Goal: Transaction & Acquisition: Purchase product/service

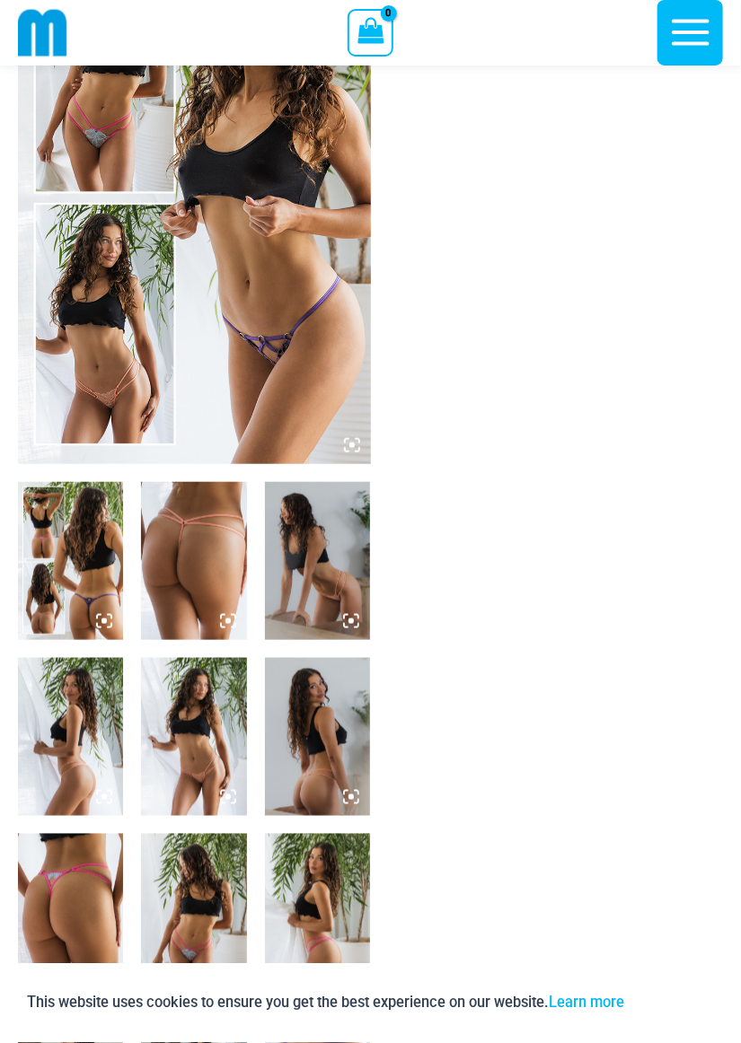
scroll to position [180, 0]
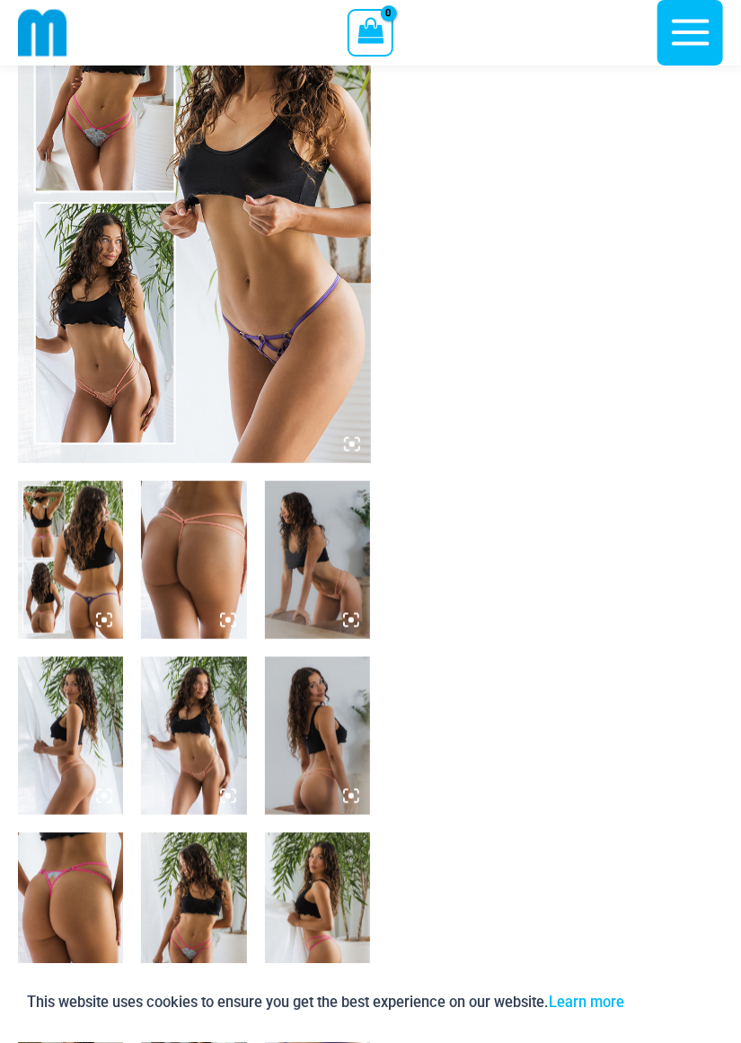
click at [214, 752] on img at bounding box center [193, 736] width 105 height 158
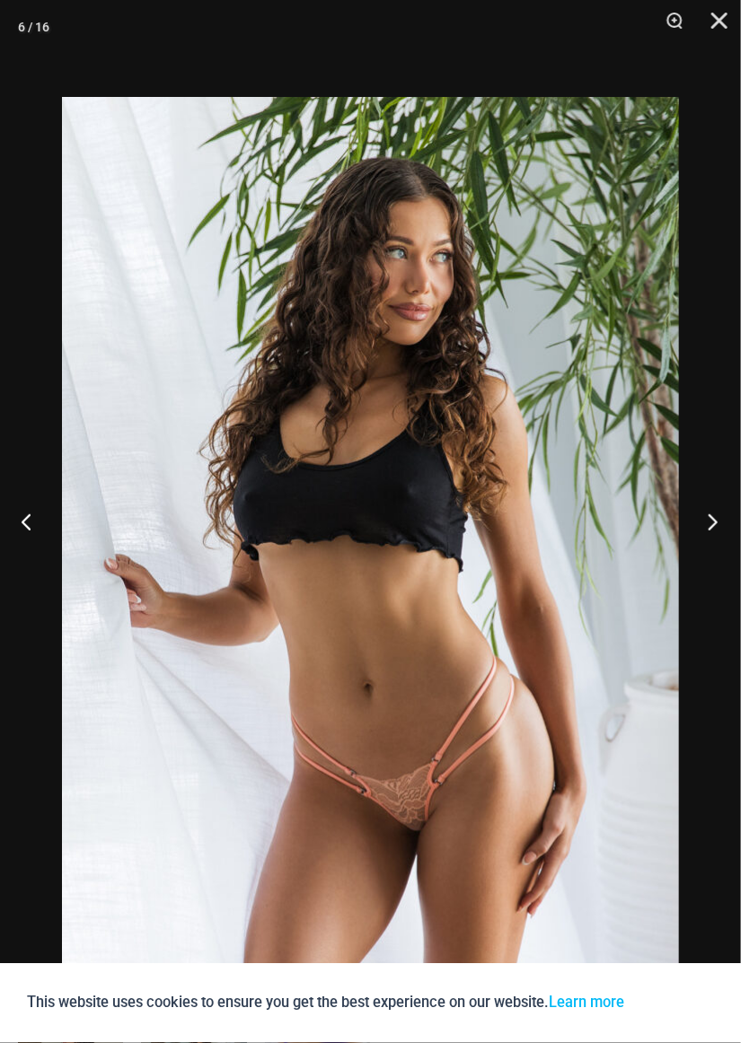
click at [715, 566] on button "Next" at bounding box center [706, 522] width 67 height 90
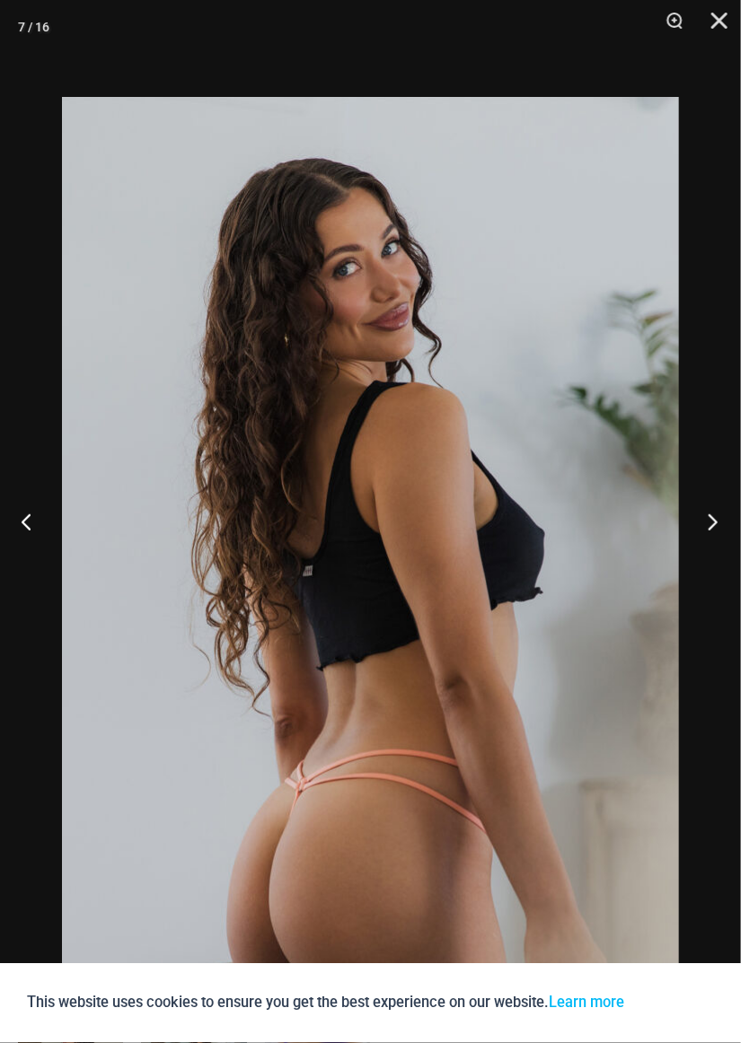
click at [717, 564] on button "Next" at bounding box center [706, 522] width 67 height 90
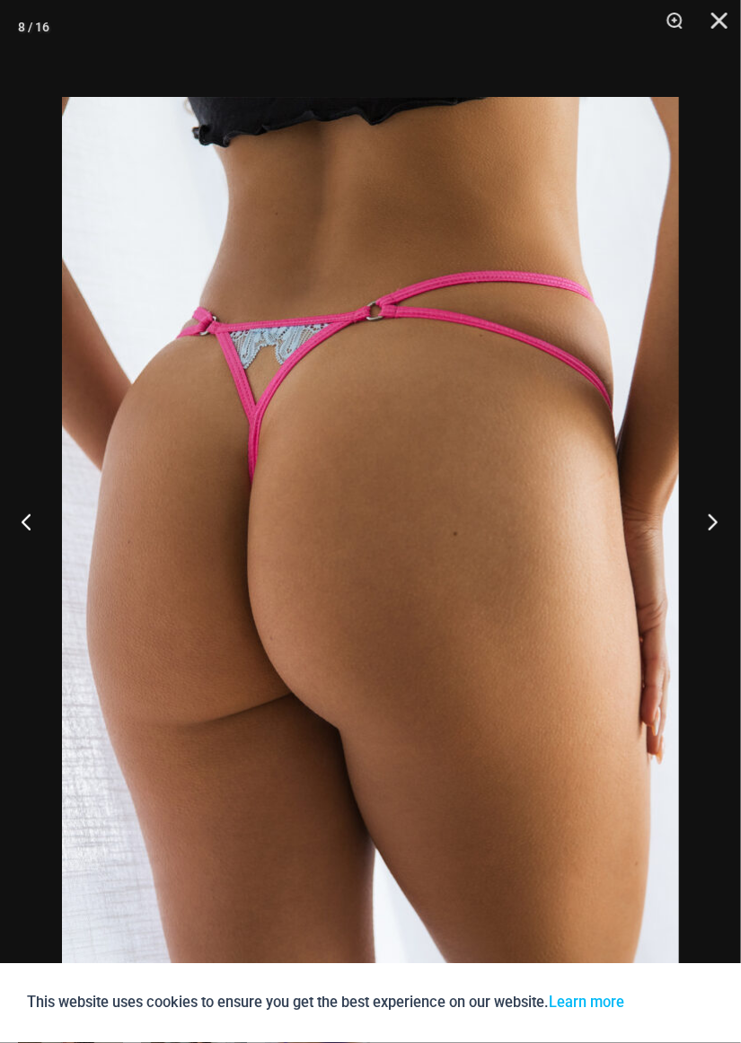
click at [717, 563] on button "Next" at bounding box center [706, 522] width 67 height 90
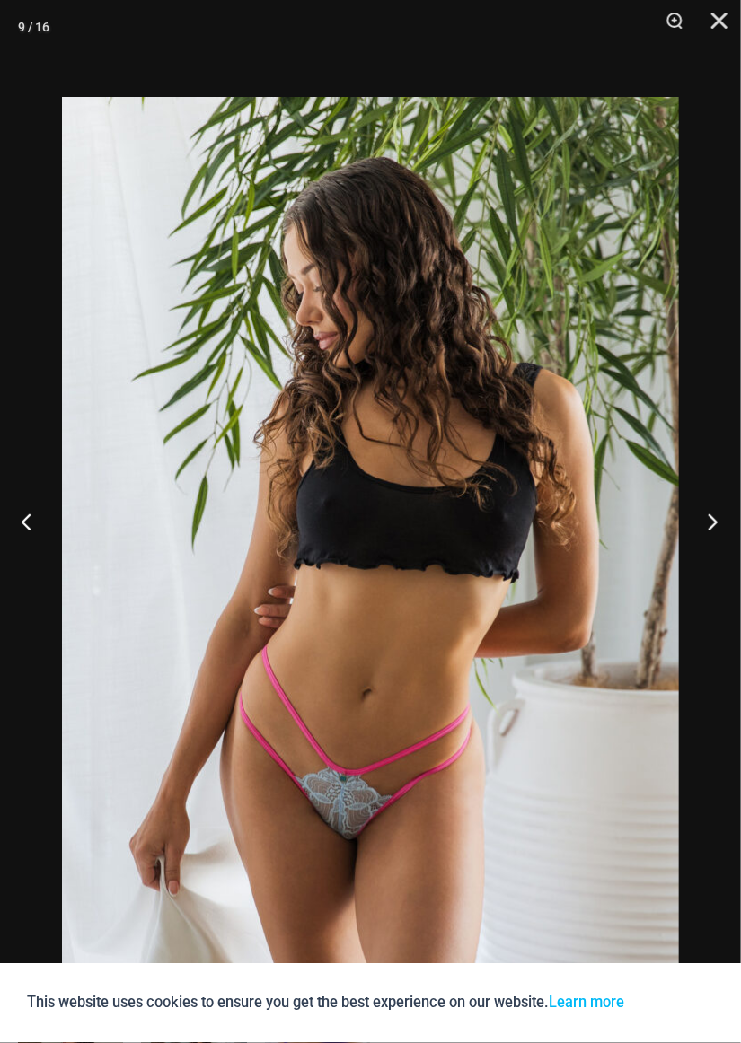
click at [714, 567] on button "Next" at bounding box center [706, 522] width 67 height 90
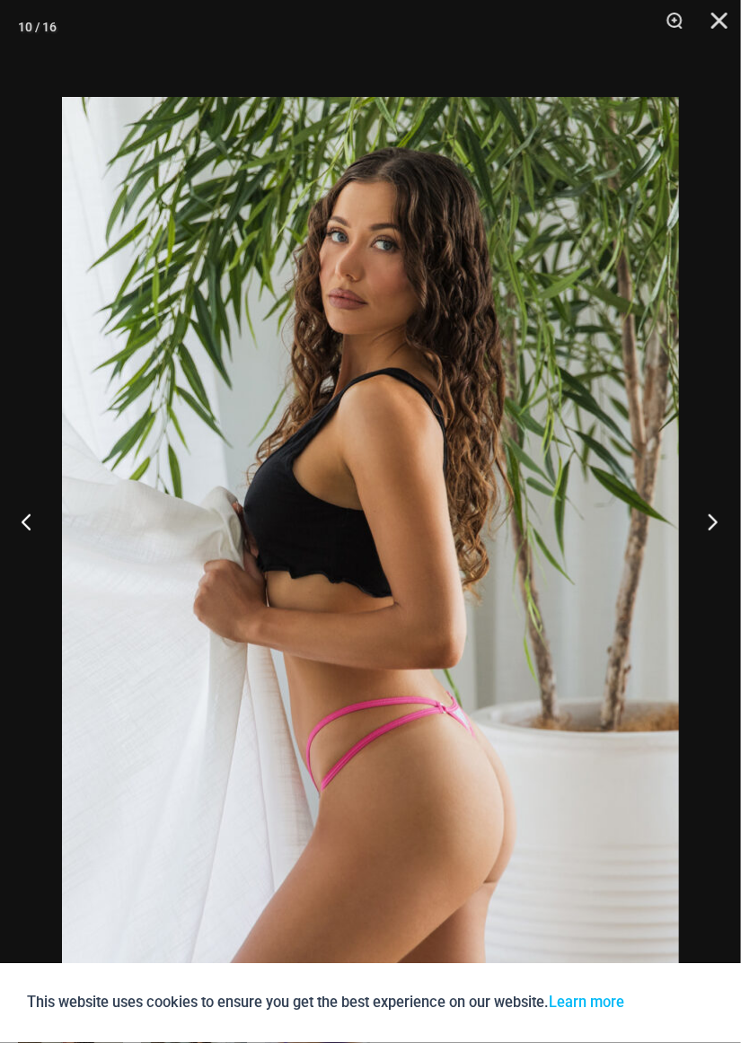
click at [717, 567] on button "Next" at bounding box center [706, 522] width 67 height 90
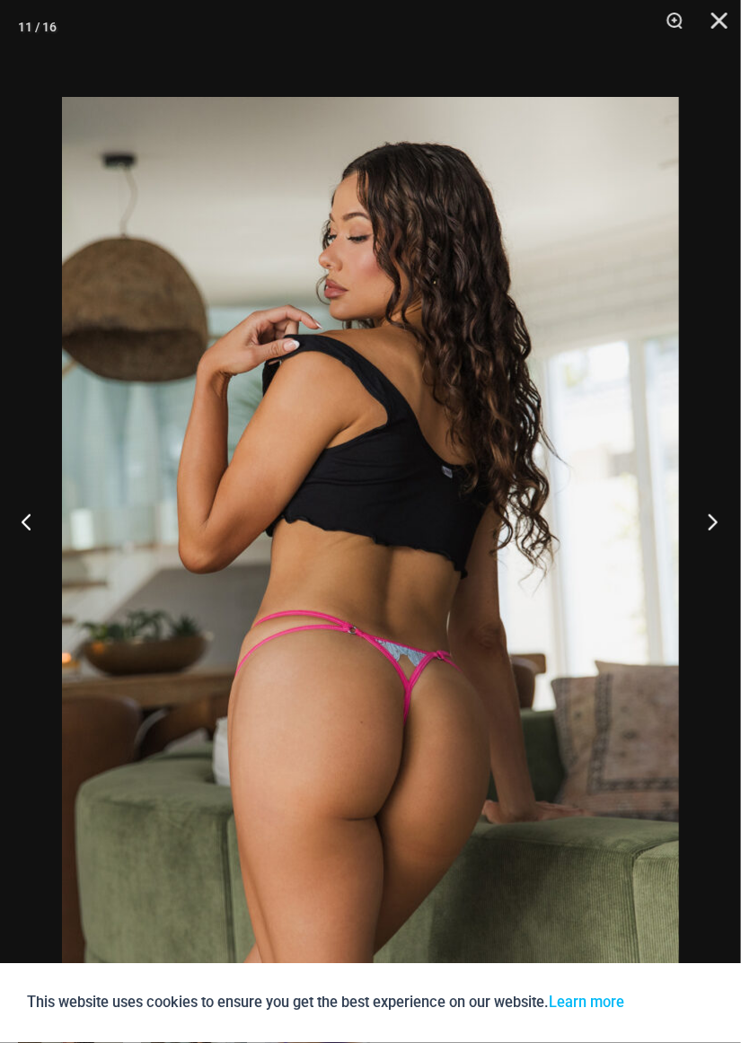
click at [715, 567] on button "Next" at bounding box center [706, 522] width 67 height 90
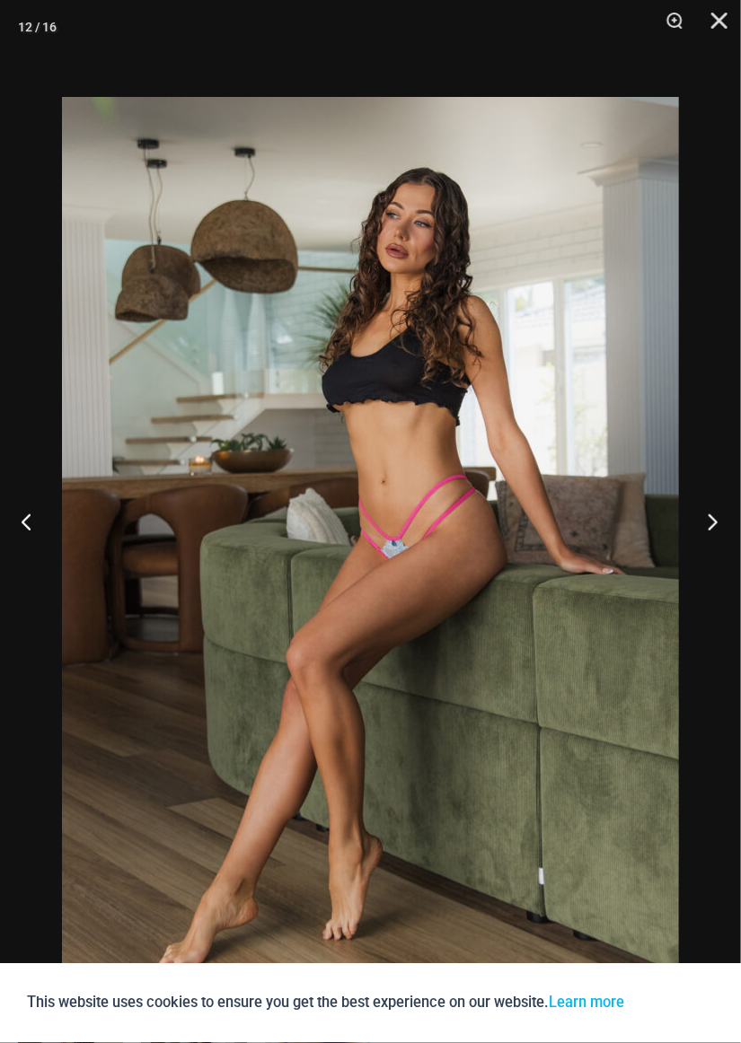
click at [713, 567] on button "Next" at bounding box center [706, 522] width 67 height 90
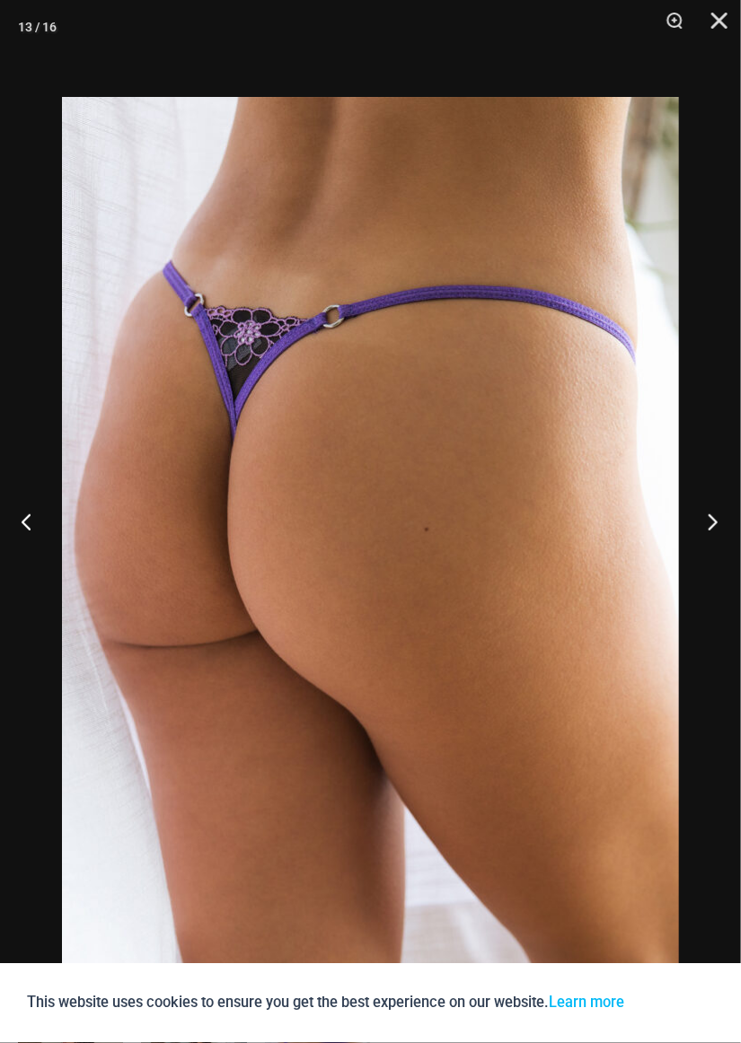
click at [716, 564] on button "Next" at bounding box center [706, 522] width 67 height 90
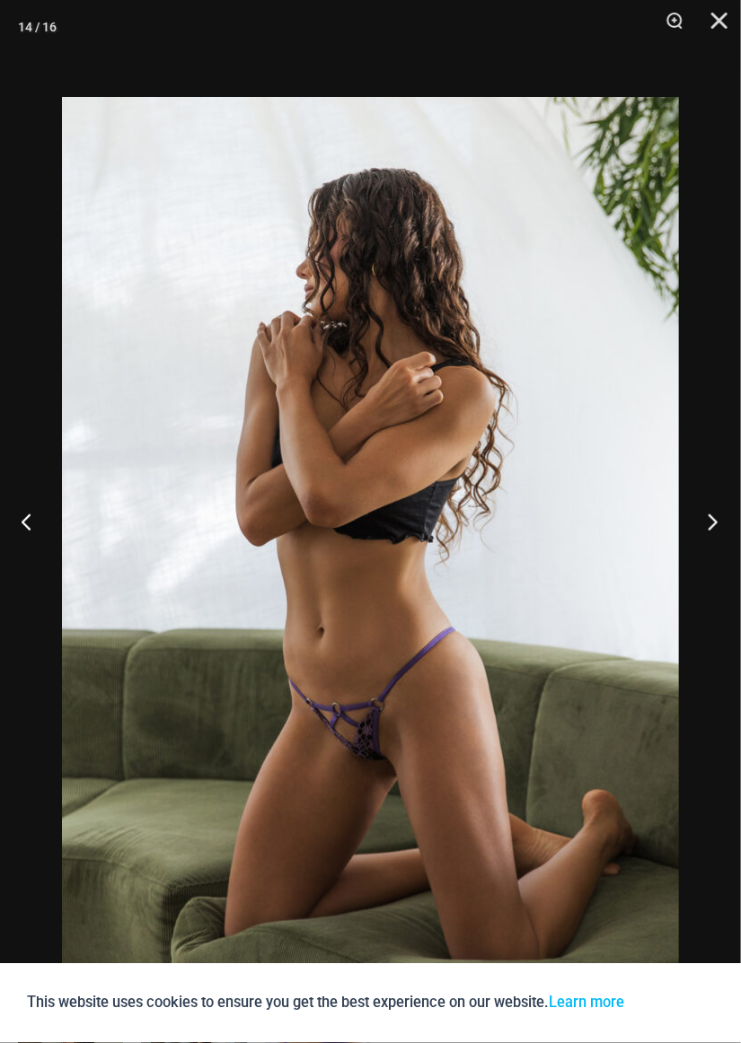
click at [715, 567] on button "Next" at bounding box center [706, 522] width 67 height 90
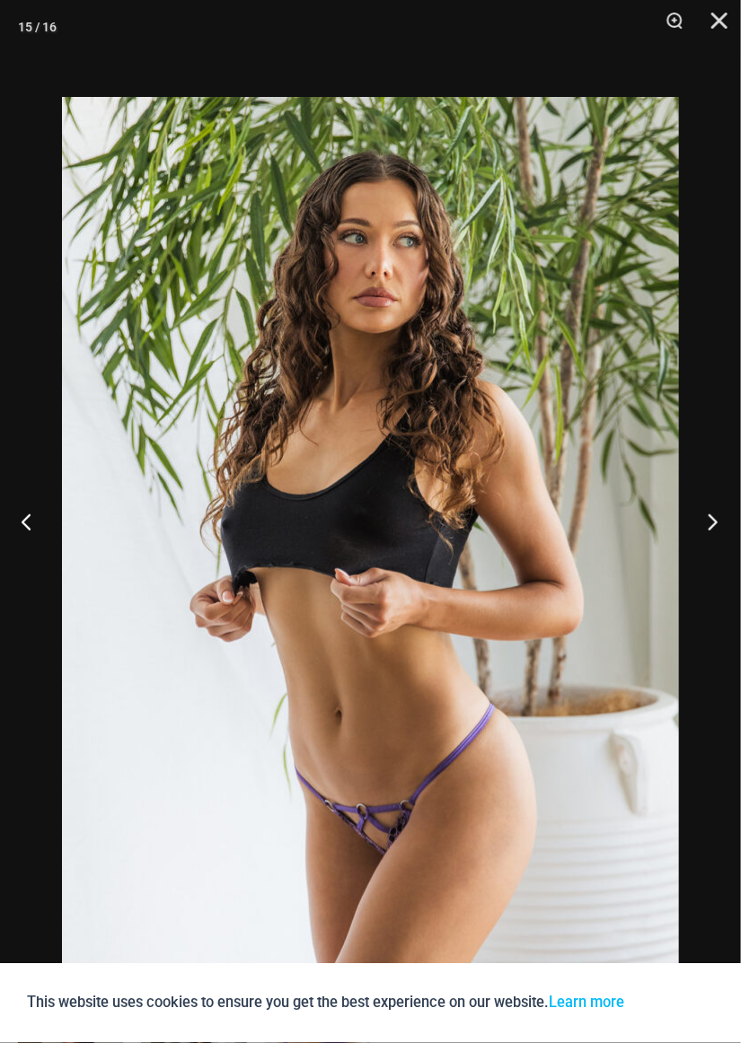
click at [714, 567] on button "Next" at bounding box center [706, 522] width 67 height 90
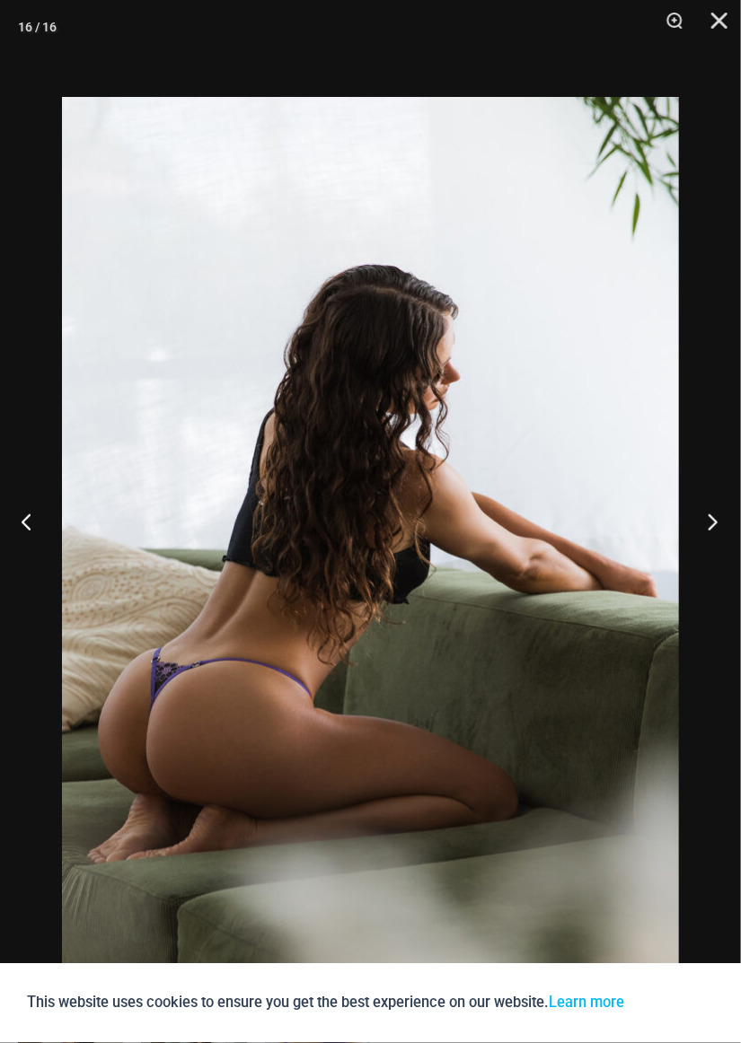
click at [713, 567] on button "Next" at bounding box center [706, 522] width 67 height 90
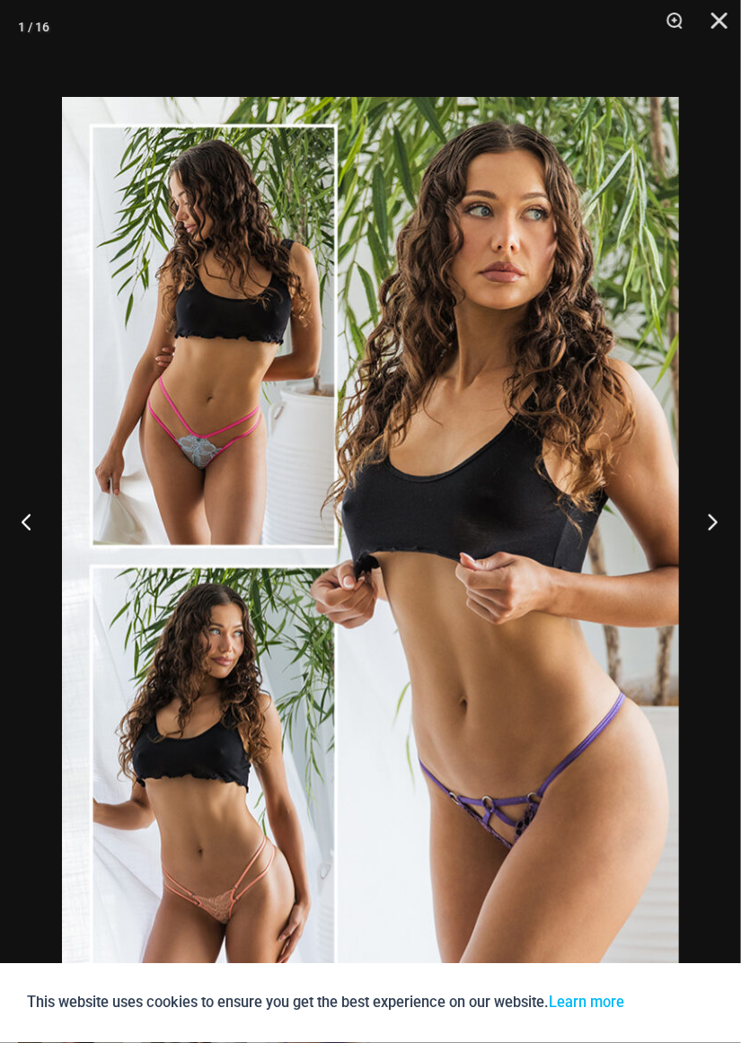
click at [711, 567] on button "Next" at bounding box center [706, 522] width 67 height 90
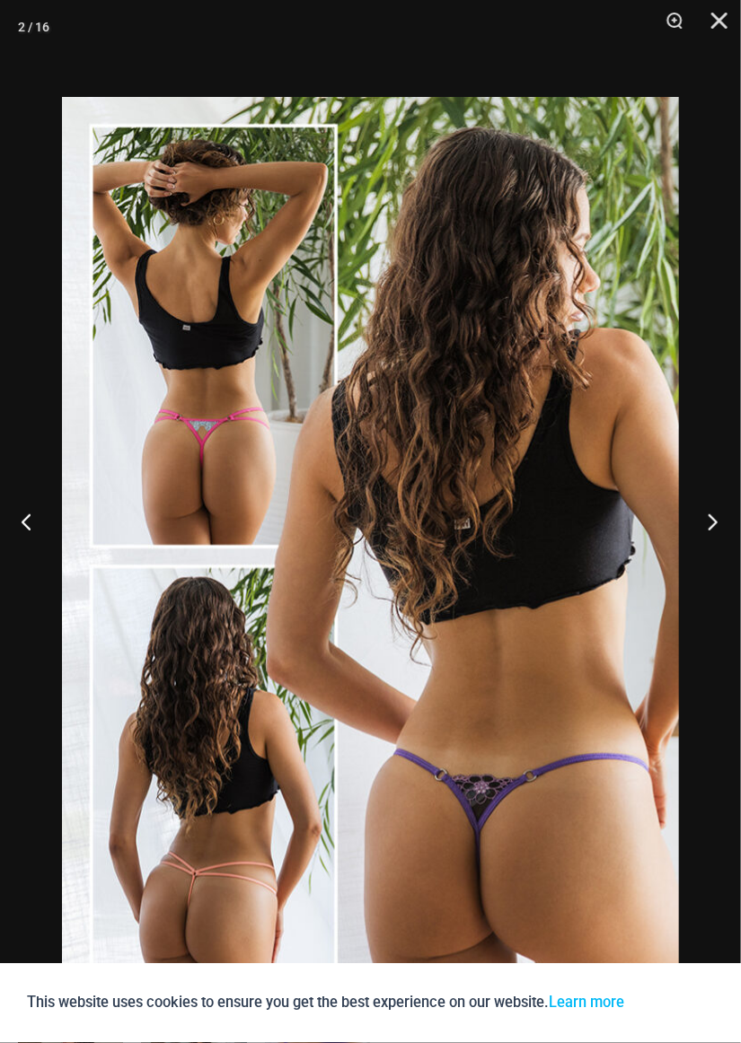
click at [710, 567] on button "Next" at bounding box center [706, 522] width 67 height 90
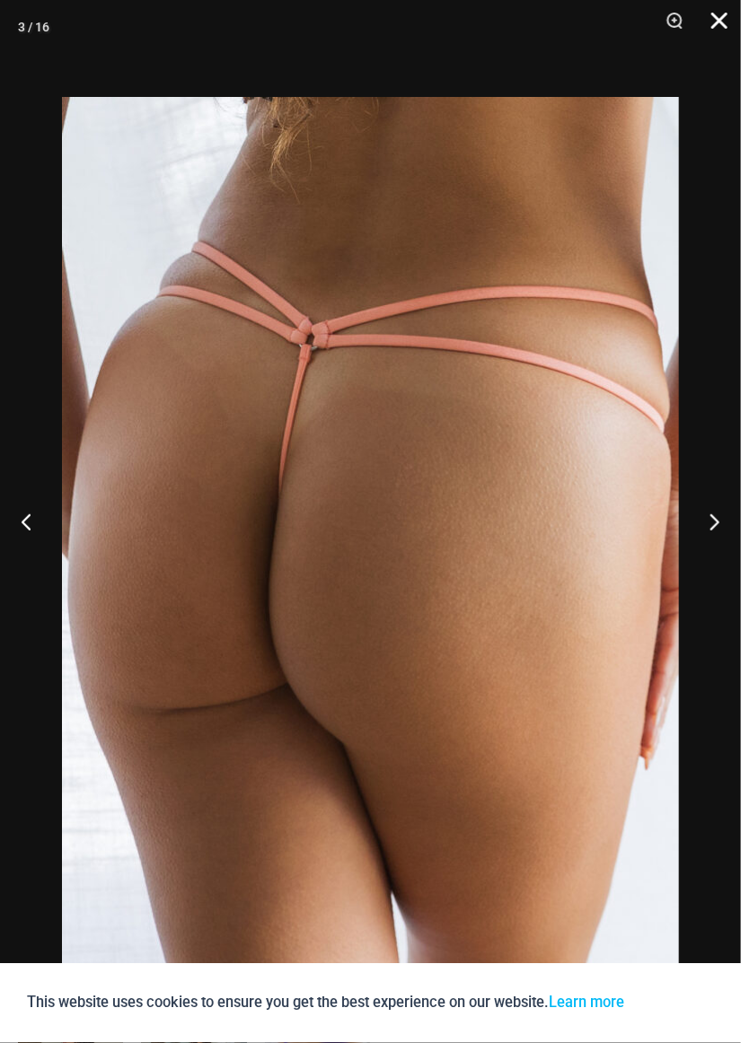
click at [730, 24] on button "Close" at bounding box center [712, 27] width 45 height 54
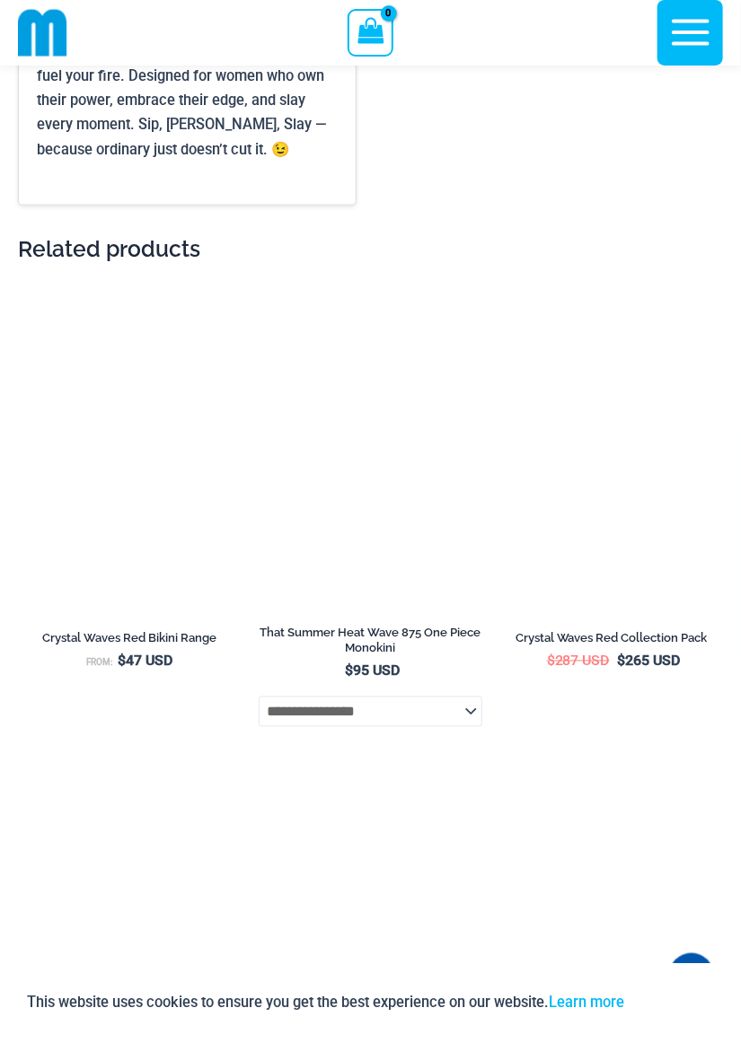
scroll to position [5735, 0]
